Goal: Task Accomplishment & Management: Manage account settings

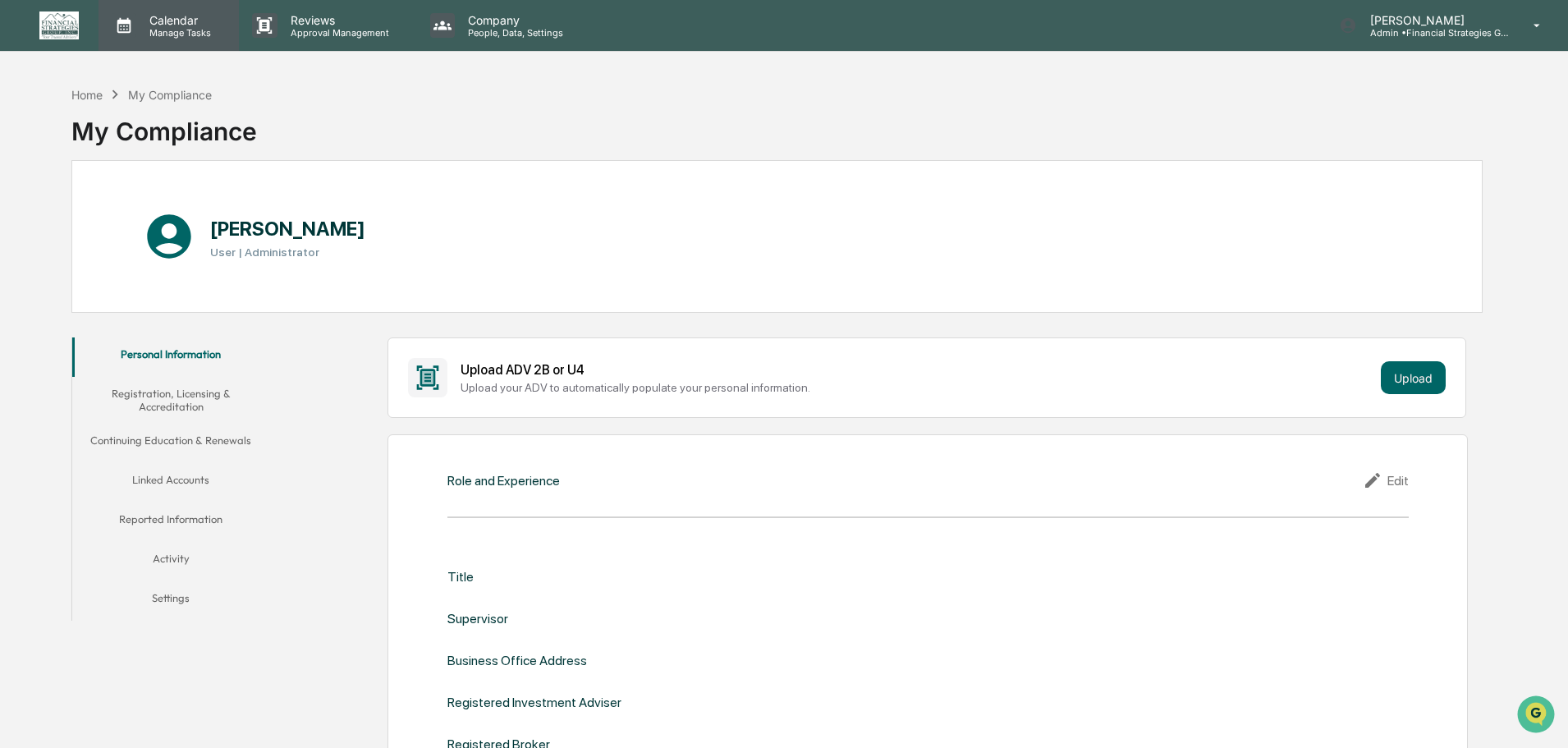
click at [199, 34] on p "Manage Tasks" at bounding box center [178, 33] width 83 height 11
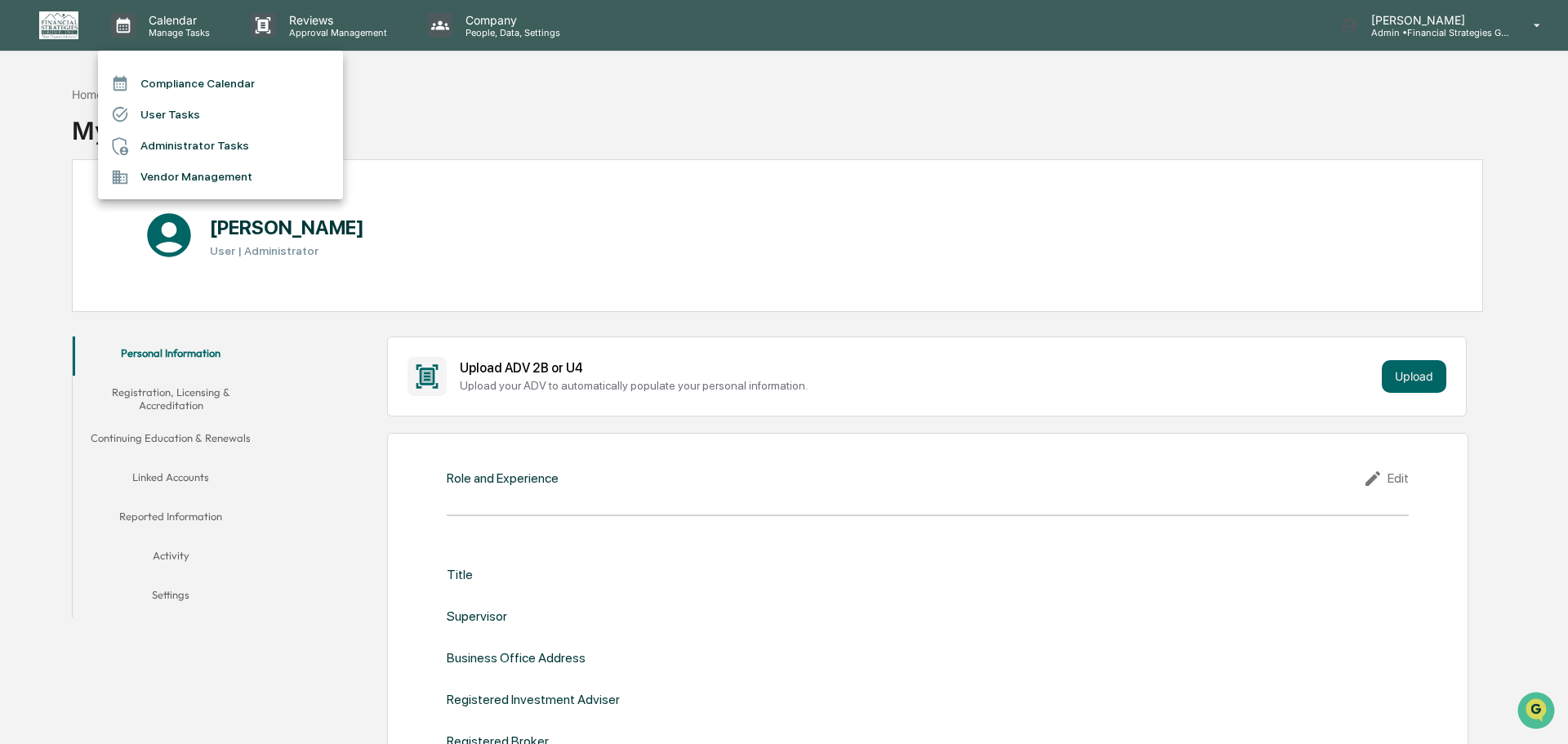
click at [205, 139] on li "Administrator Tasks" at bounding box center [221, 146] width 245 height 31
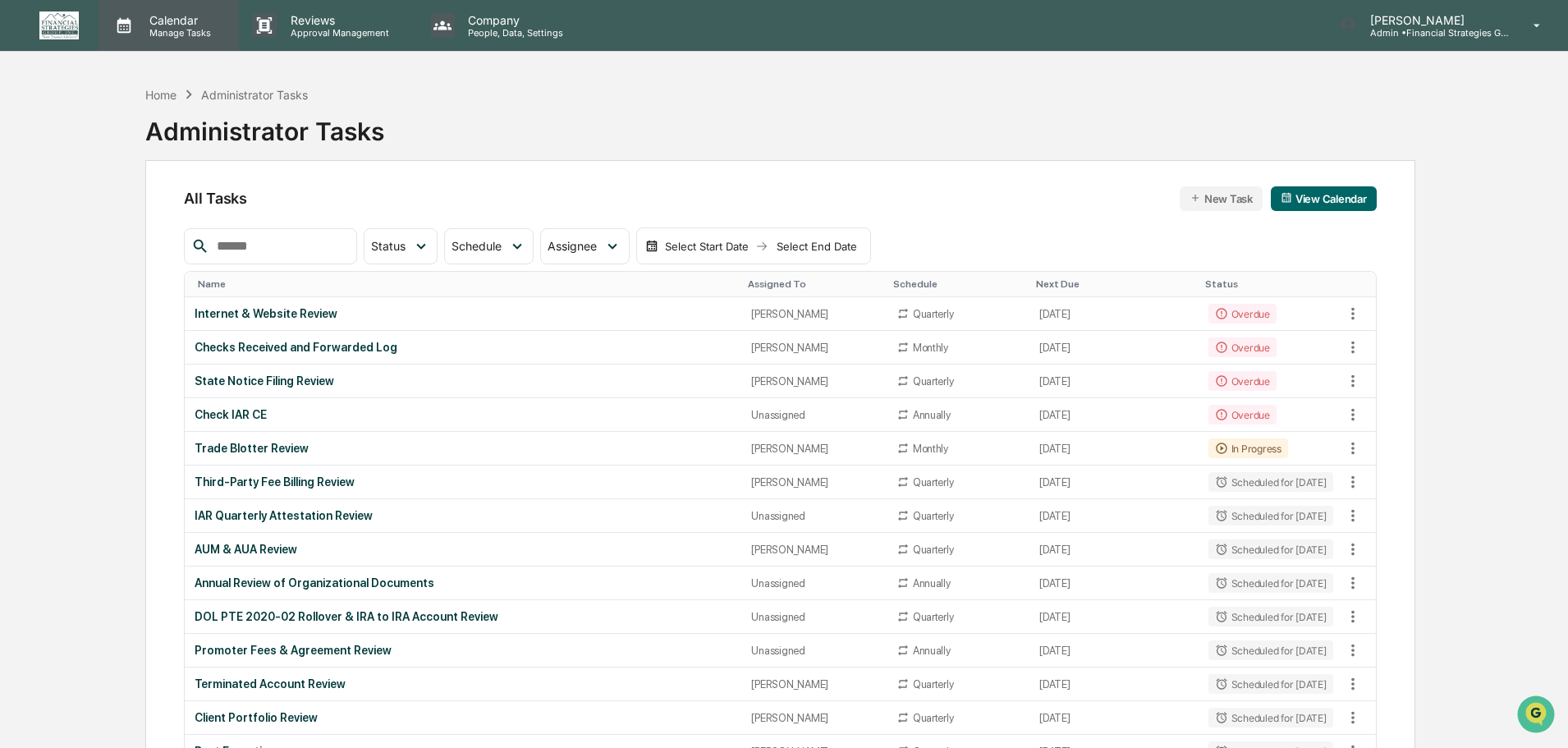
click at [196, 27] on p "Manage Tasks" at bounding box center [178, 33] width 83 height 11
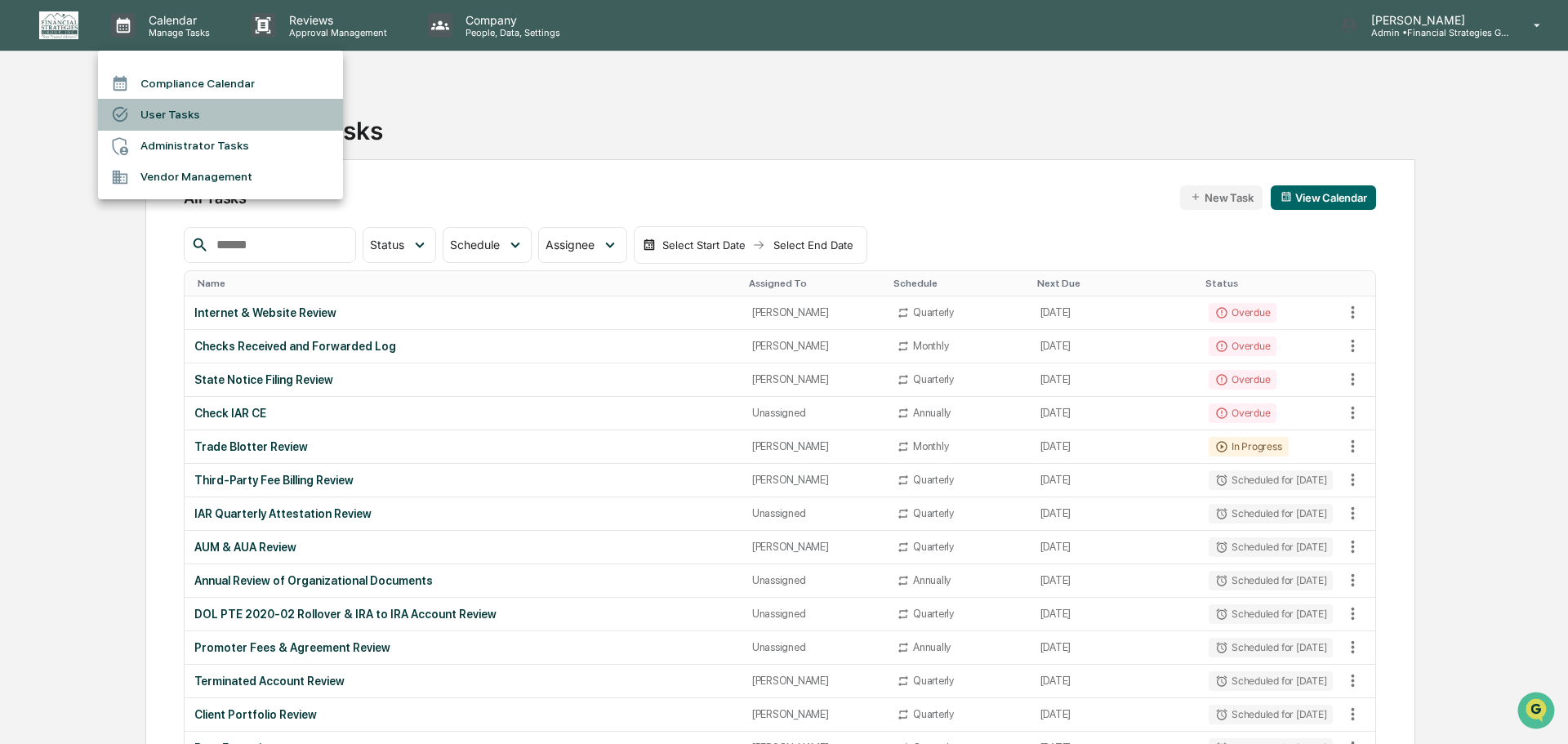
click at [183, 116] on li "User Tasks" at bounding box center [221, 114] width 245 height 31
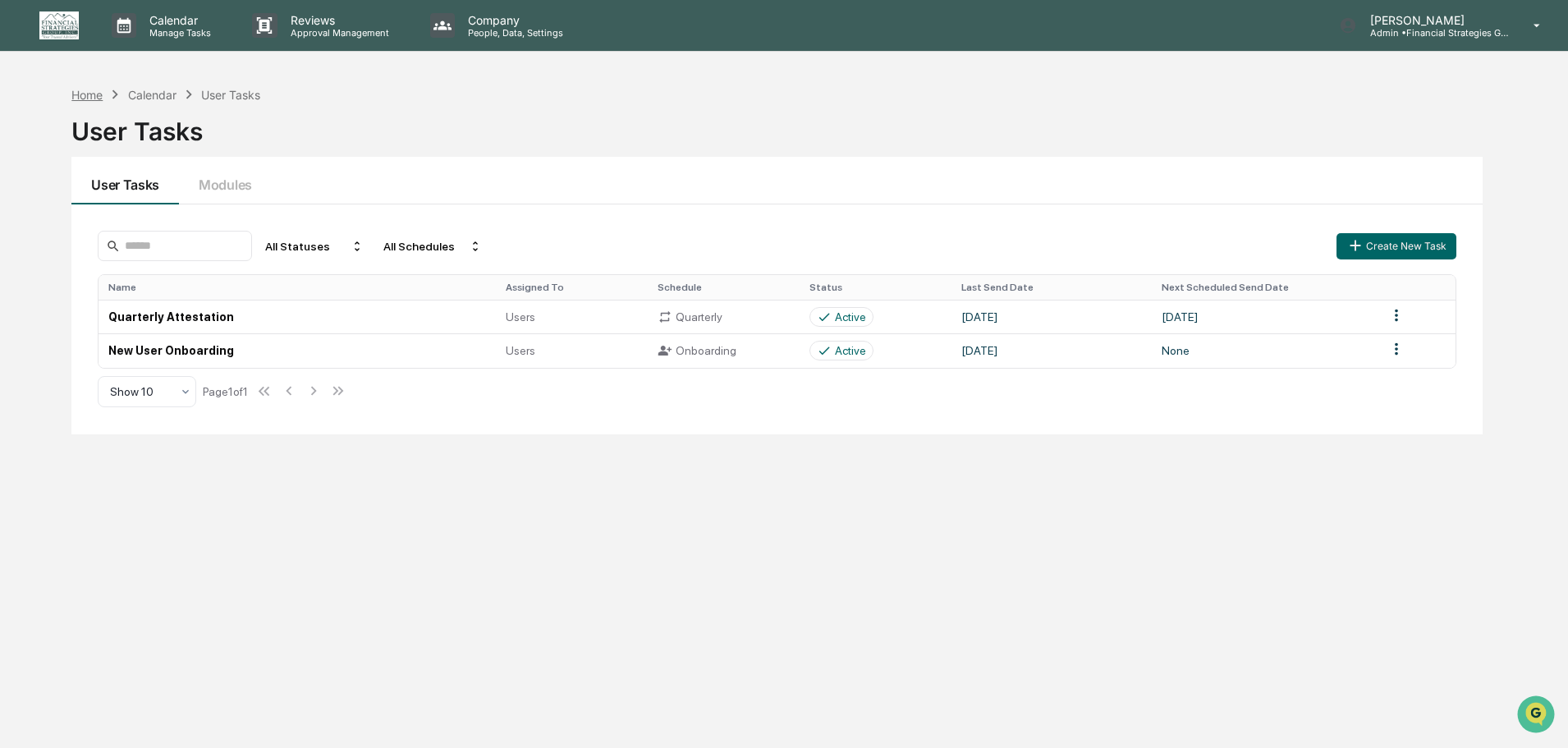
click at [99, 94] on div "Home" at bounding box center [86, 94] width 31 height 14
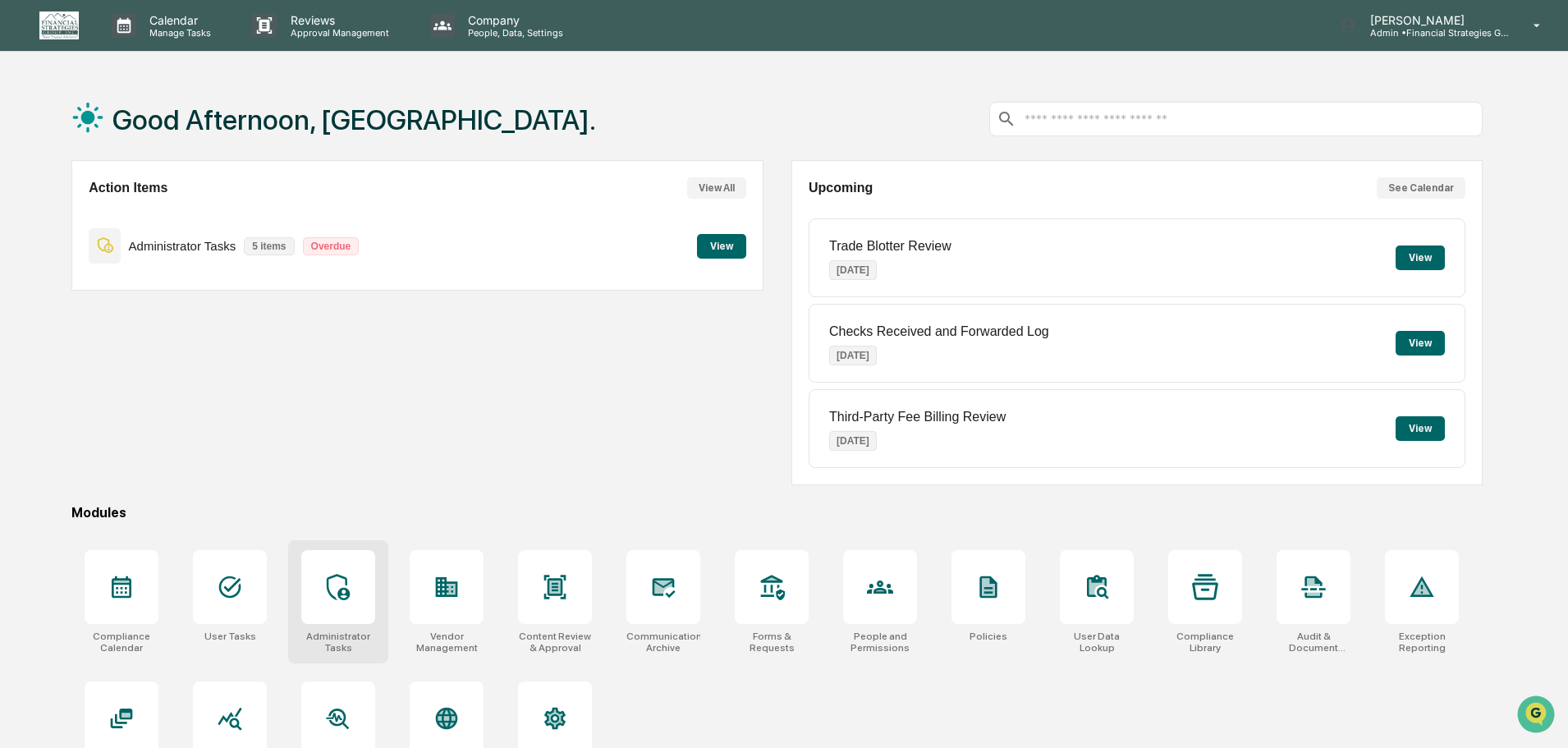
scroll to position [78, 0]
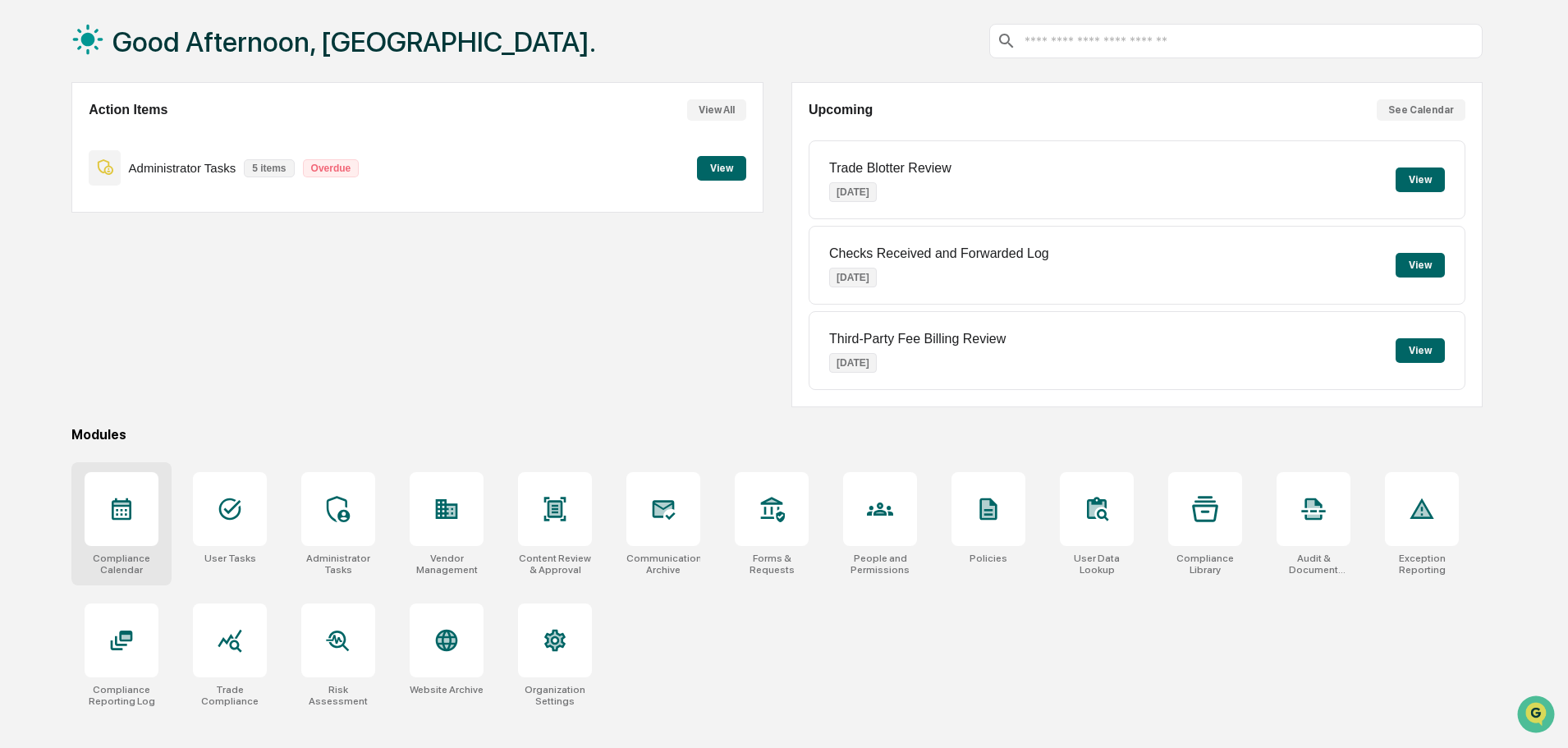
click at [134, 521] on icon at bounding box center [121, 508] width 26 height 26
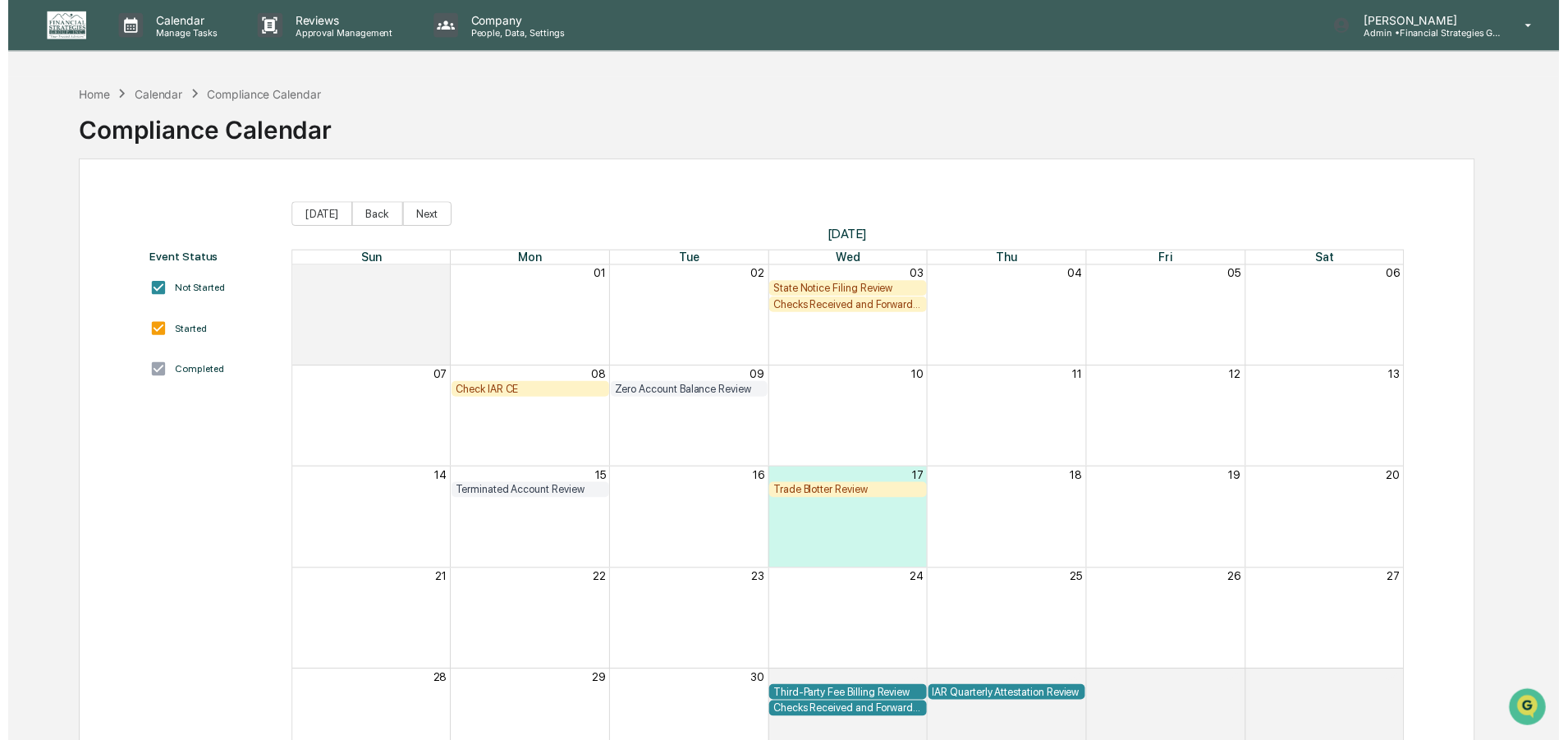
scroll to position [78, 0]
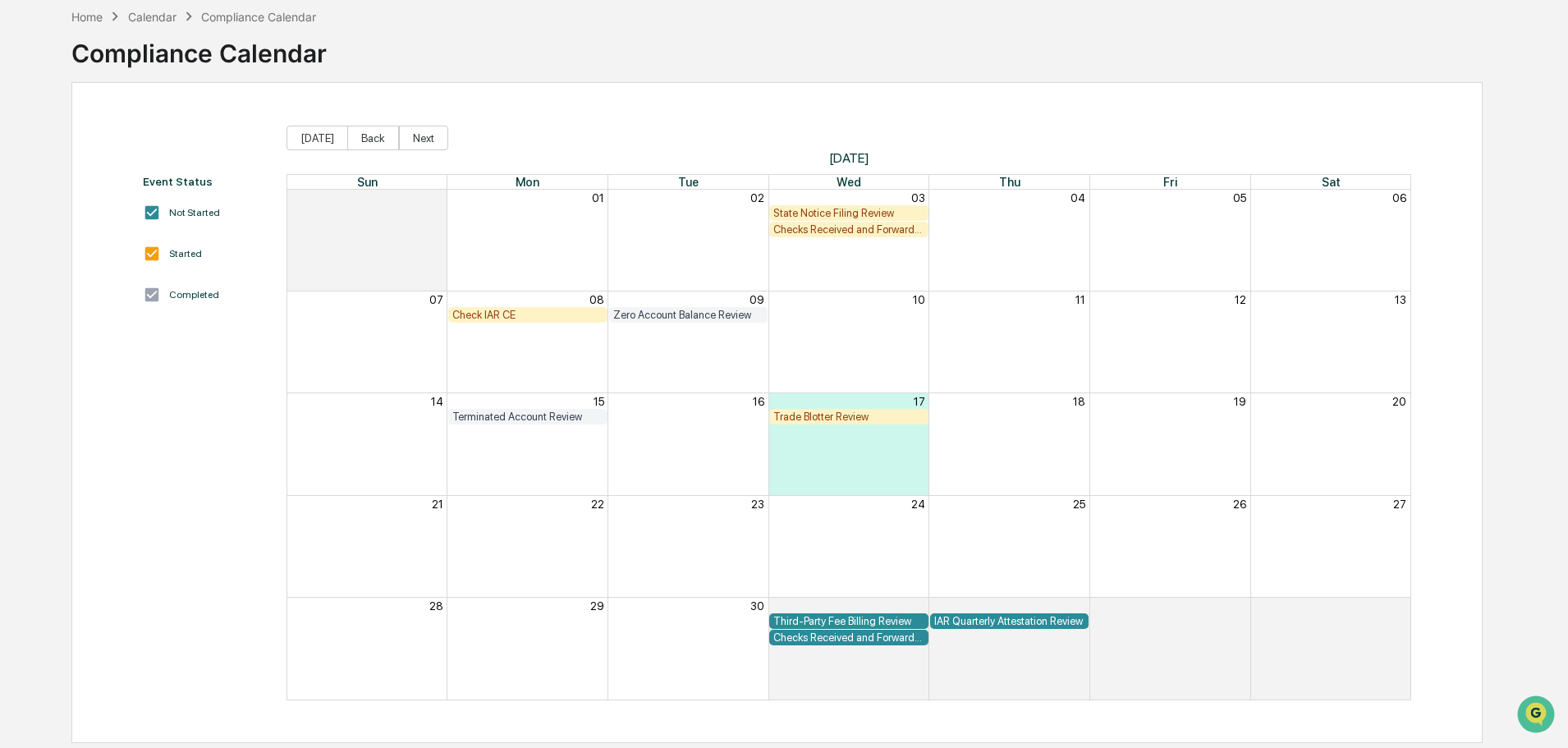
click at [158, 21] on div "Calendar" at bounding box center [152, 16] width 49 height 14
click at [94, 16] on div "Home" at bounding box center [86, 16] width 31 height 14
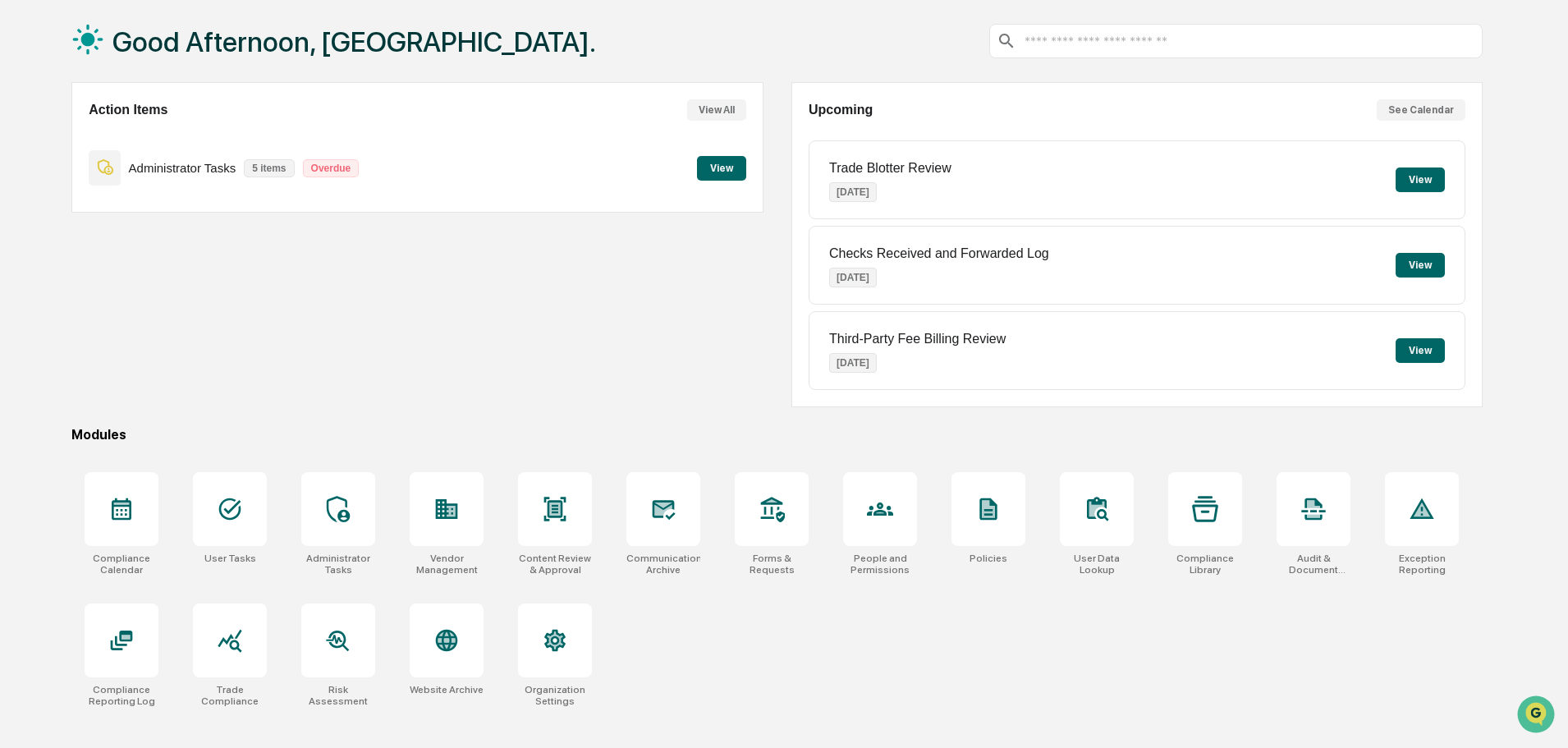
click at [734, 170] on button "View" at bounding box center [721, 168] width 49 height 24
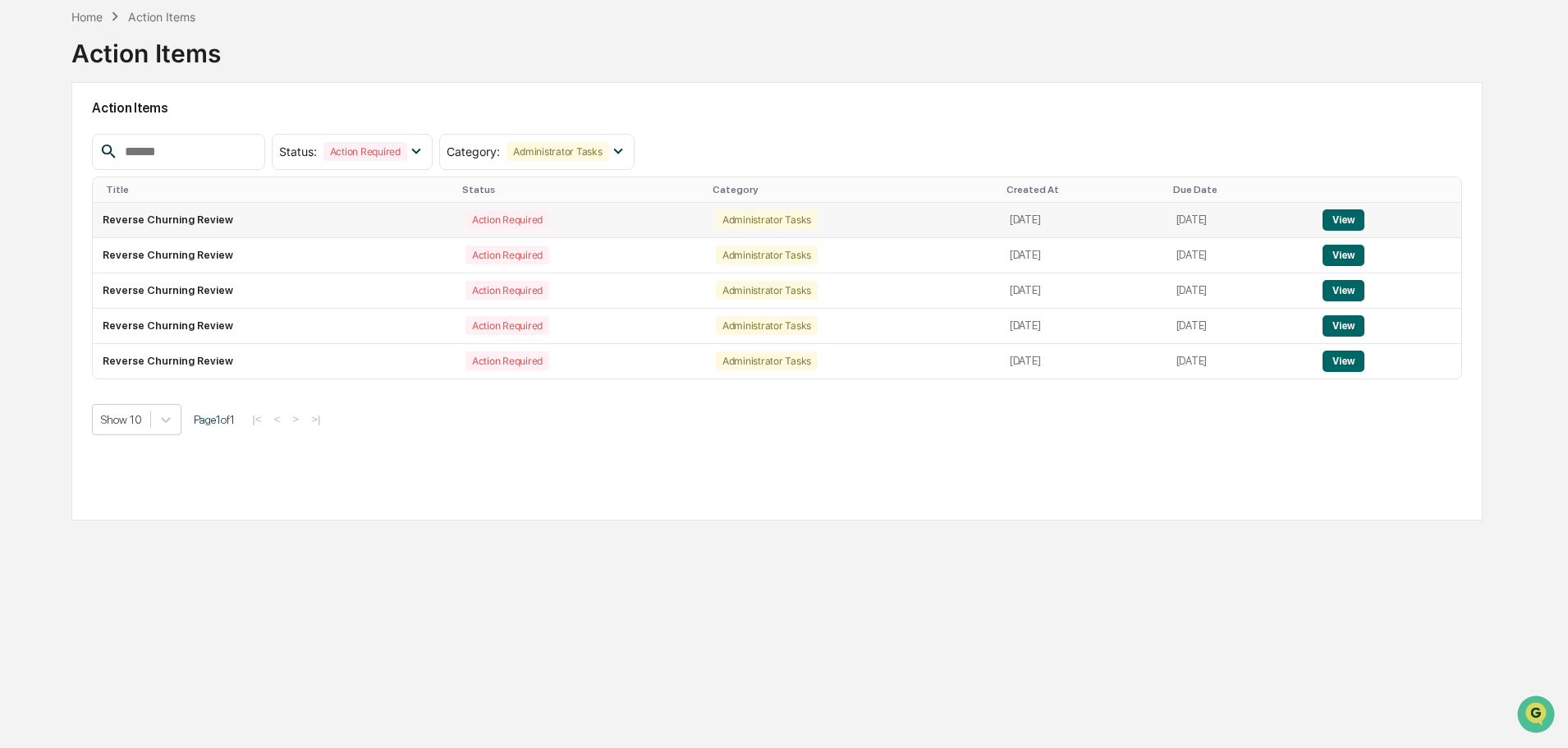
click at [477, 226] on div "Action Required" at bounding box center [507, 220] width 84 height 19
click at [1352, 224] on button "View" at bounding box center [1343, 220] width 42 height 22
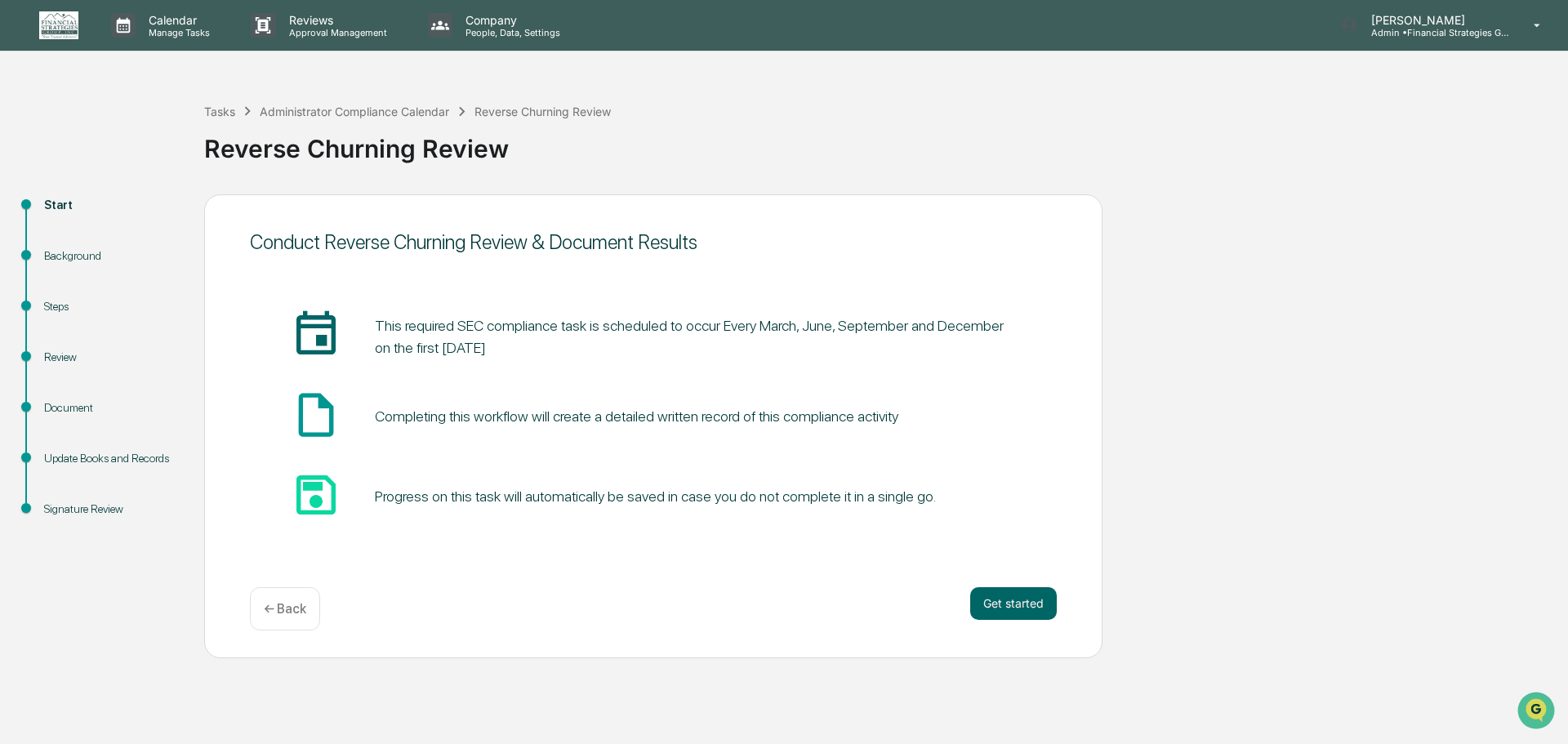
click at [80, 500] on div "Signature Review" at bounding box center [110, 508] width 134 height 17
click at [80, 508] on div "Signature Review" at bounding box center [110, 508] width 134 height 17
click at [274, 616] on div "← Back" at bounding box center [284, 608] width 70 height 43
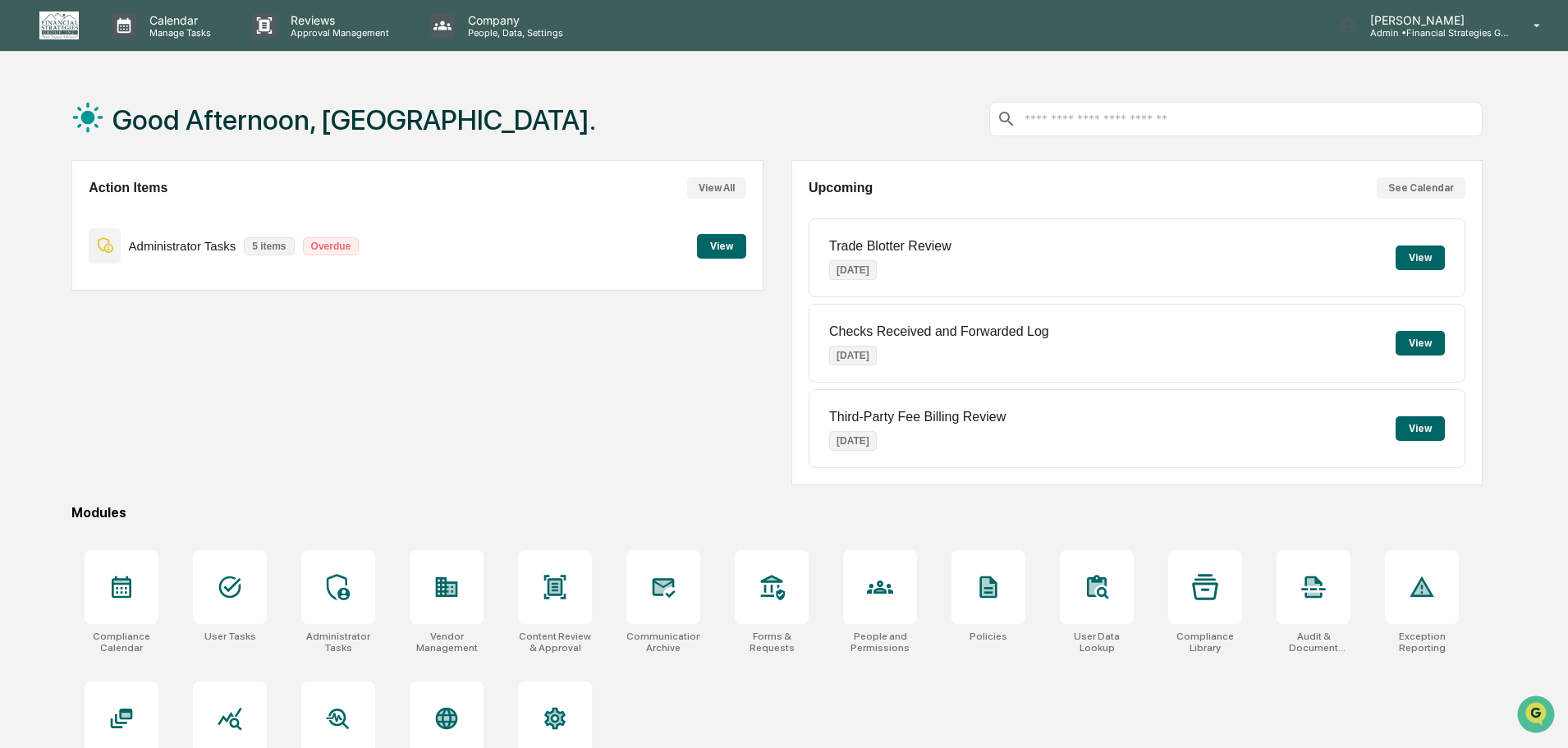
click at [735, 243] on button "View" at bounding box center [721, 246] width 49 height 24
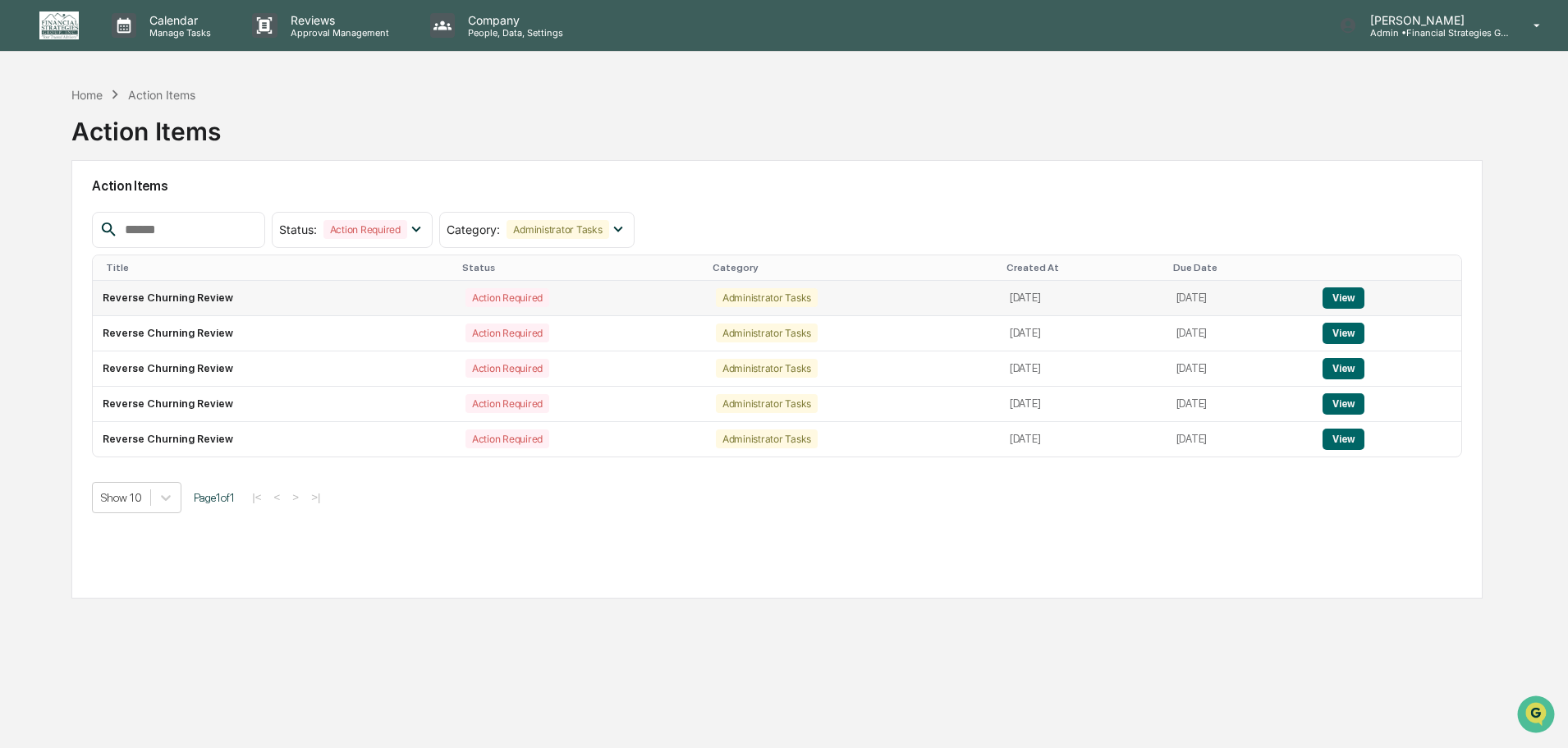
click at [1346, 301] on button "View" at bounding box center [1343, 298] width 42 height 22
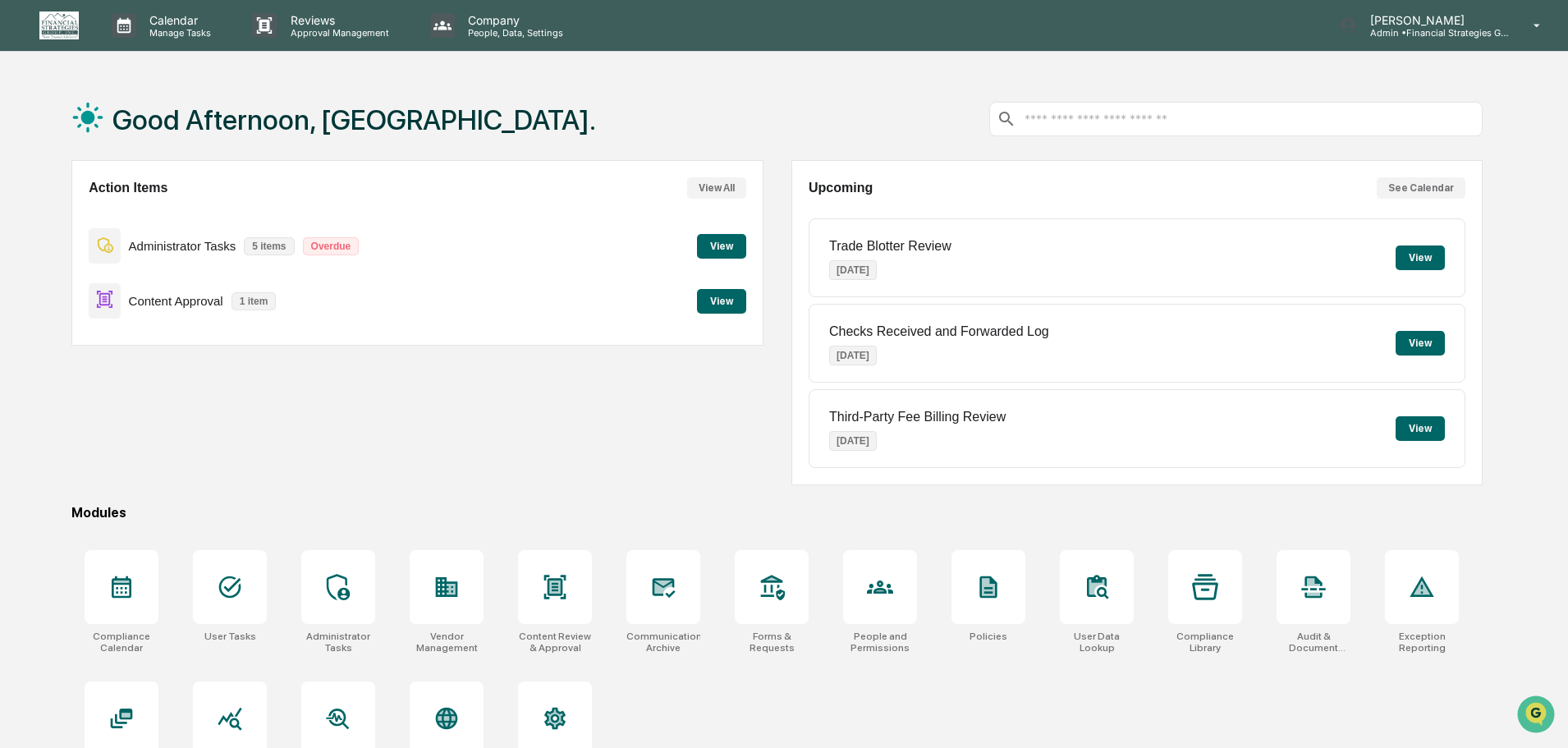
click at [707, 241] on button "View" at bounding box center [721, 246] width 49 height 24
